Goal: Navigation & Orientation: Go to known website

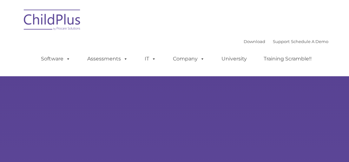
type input ""
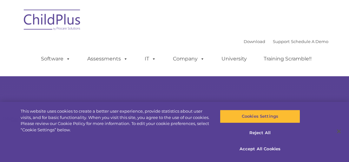
select select "MEDIUM"
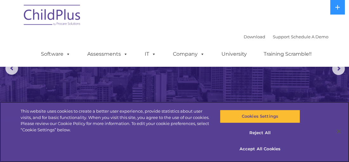
scroll to position [56, 0]
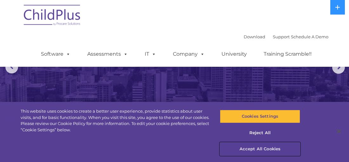
click at [255, 150] on button "Accept All Cookies" at bounding box center [260, 149] width 80 height 13
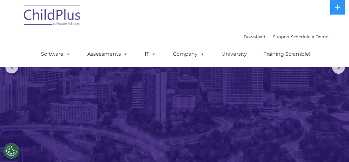
click at [41, 16] on img at bounding box center [52, 16] width 63 height 32
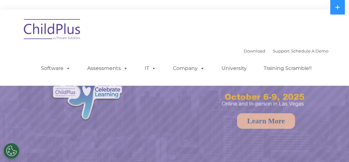
select select "MEDIUM"
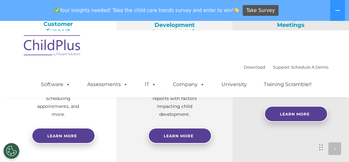
scroll to position [321, 0]
